Goal: Information Seeking & Learning: Understand process/instructions

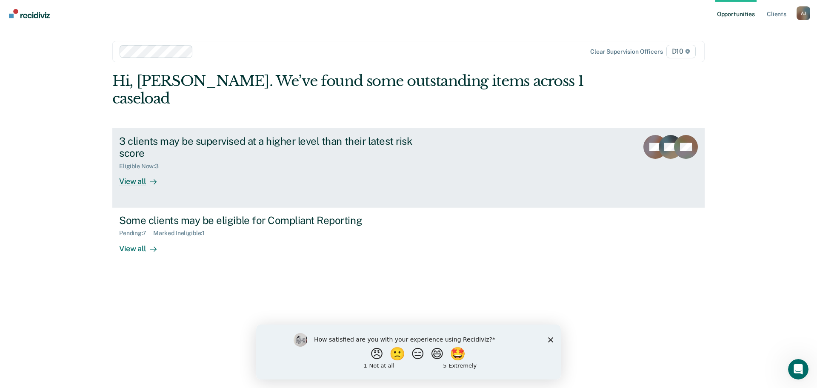
click at [236, 163] on div "Eligible Now : 3" at bounding box center [268, 164] width 299 height 11
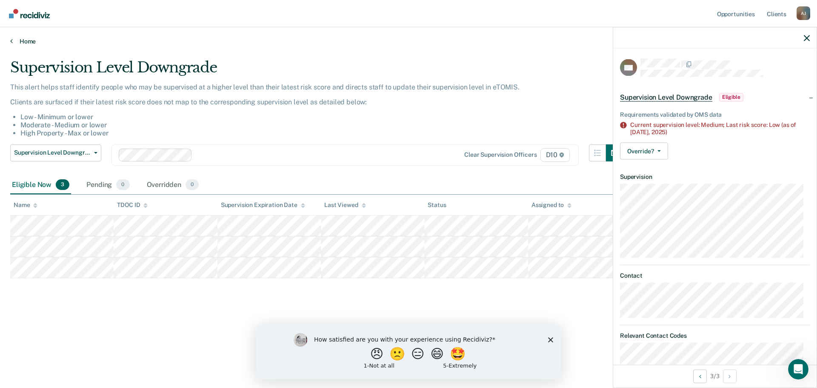
click at [32, 40] on link "Home" at bounding box center [408, 41] width 797 height 8
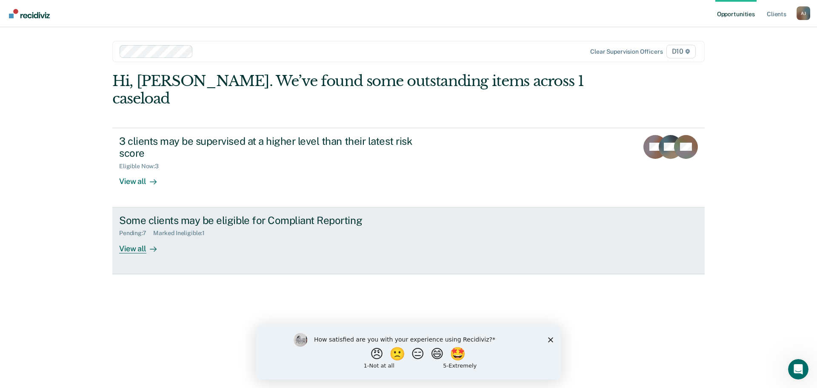
click at [216, 241] on div "Some clients may be eligible for Compliant Reporting Pending : 7 Marked Ineligi…" at bounding box center [278, 233] width 319 height 39
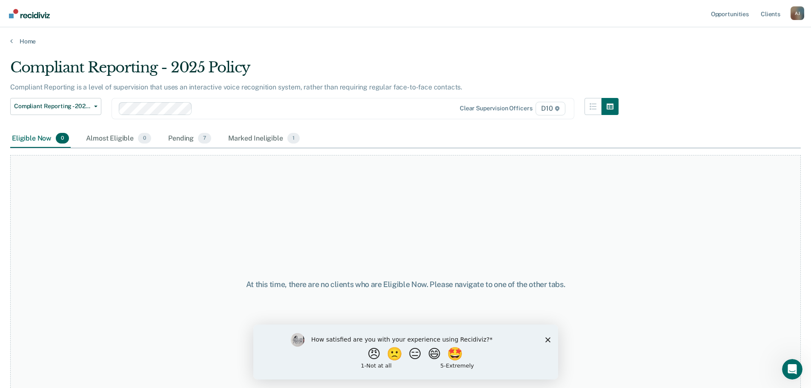
click at [548, 339] on polygon "Close survey" at bounding box center [547, 339] width 5 height 5
